Goal: Contribute content

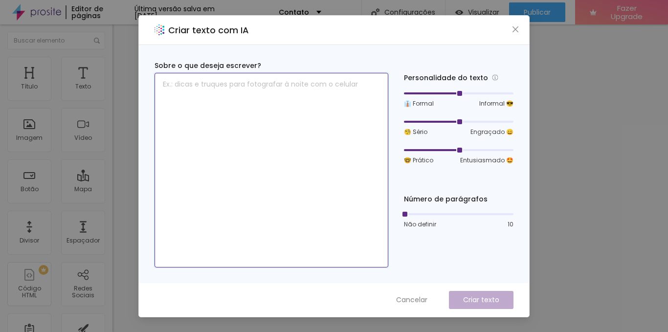
click at [316, 83] on textarea at bounding box center [271, 170] width 234 height 195
type textarea "WhatsApp [PHONE_NUMBER]"
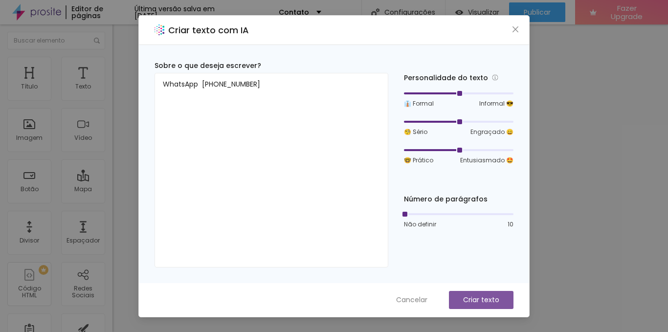
click at [491, 297] on p "Criar texto" at bounding box center [481, 300] width 36 height 10
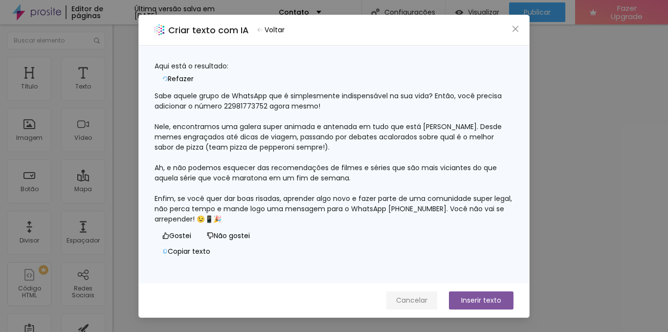
click at [420, 299] on span "Cancelar" at bounding box center [411, 300] width 31 height 10
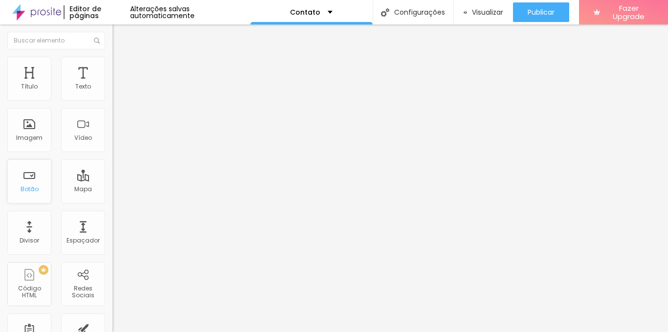
click at [42, 190] on div "Botão" at bounding box center [29, 181] width 44 height 44
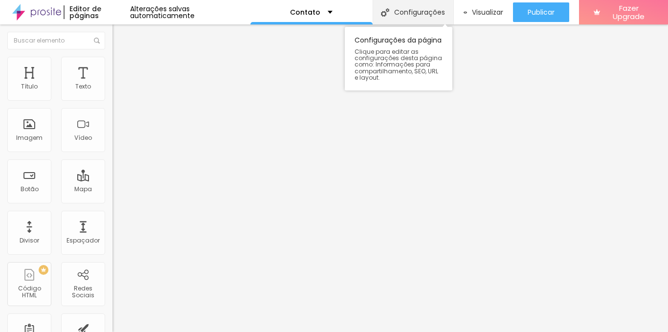
click at [415, 16] on div "Configurações" at bounding box center [412, 12] width 81 height 24
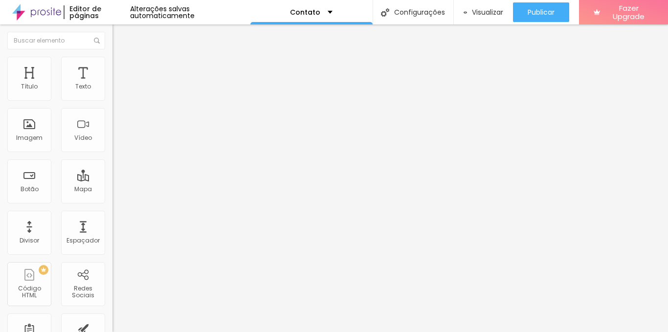
click at [121, 67] on span "Avançado" at bounding box center [137, 63] width 32 height 8
click at [121, 58] on span "Estilo" at bounding box center [128, 53] width 15 height 8
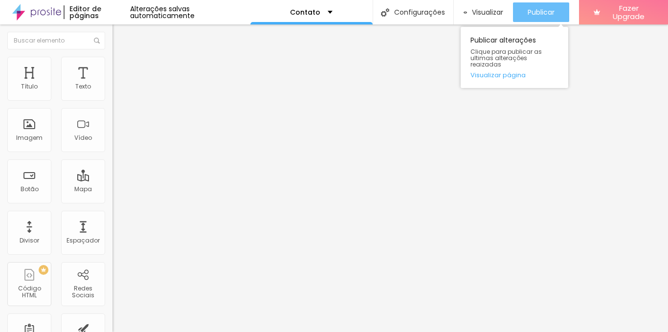
click at [554, 6] on button "Publicar" at bounding box center [541, 12] width 56 height 20
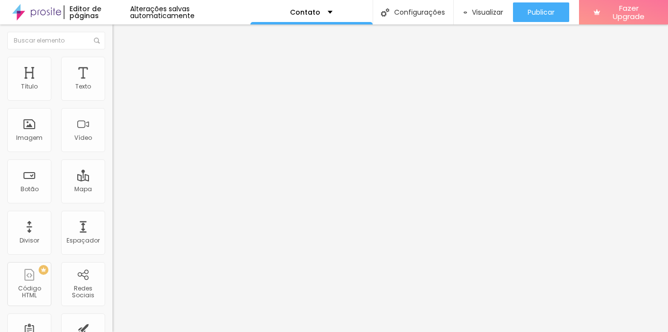
click at [112, 66] on li "Avançado" at bounding box center [168, 71] width 112 height 10
click at [112, 220] on input "text" at bounding box center [170, 225] width 117 height 10
paste input "[URL][DOMAIN_NAME][US_STATE][PHONE_NUMBER]"
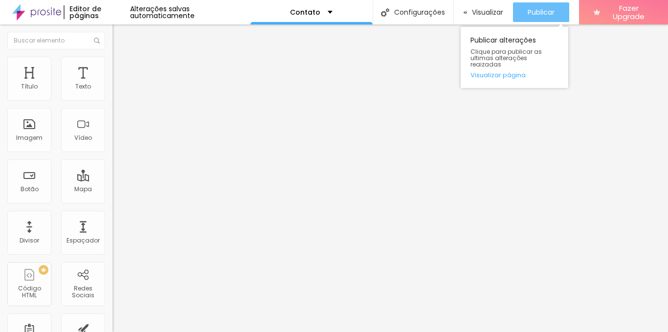
type input "[URL][DOMAIN_NAME][US_STATE][PHONE_NUMBER]"
click at [553, 9] on span "Publicar" at bounding box center [540, 12] width 27 height 8
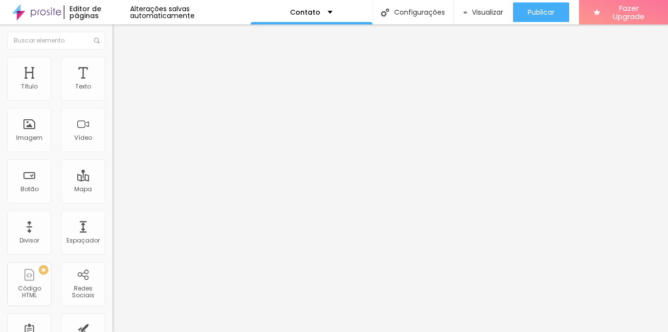
click at [36, 8] on img at bounding box center [36, 12] width 49 height 24
